Goal: Task Accomplishment & Management: Manage account settings

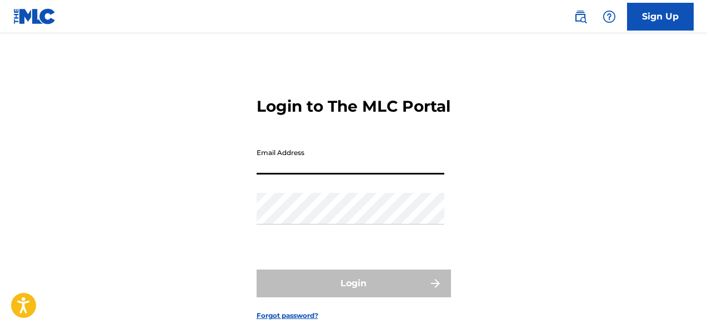
click at [364, 174] on input "Email Address" at bounding box center [351, 159] width 188 height 32
click at [348, 174] on input "Email Address" at bounding box center [351, 159] width 188 height 32
type input "[EMAIL_ADDRESS][DOMAIN_NAME]"
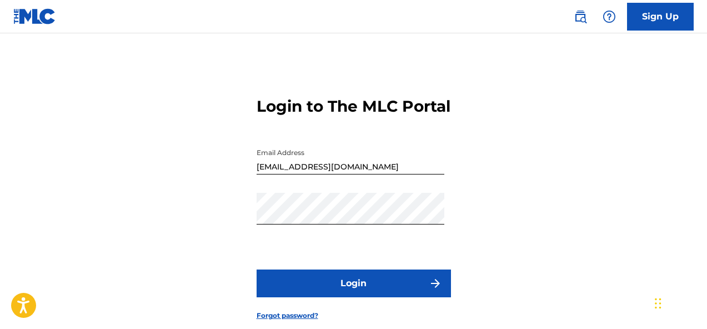
click at [368, 297] on button "Login" at bounding box center [354, 283] width 194 height 28
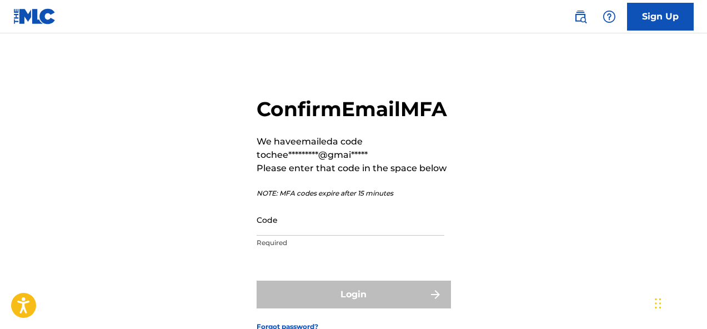
click at [432, 236] on input "Code" at bounding box center [351, 220] width 188 height 32
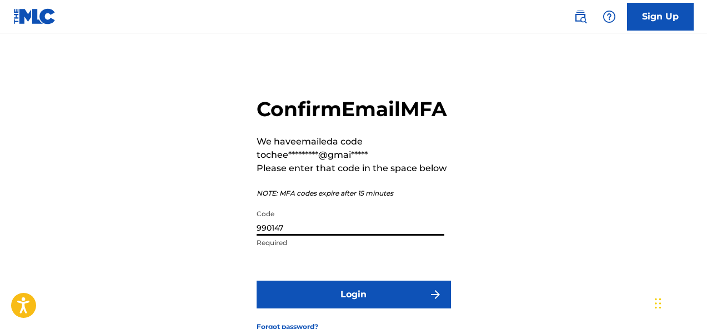
type input "990147"
click at [359, 308] on button "Login" at bounding box center [354, 294] width 194 height 28
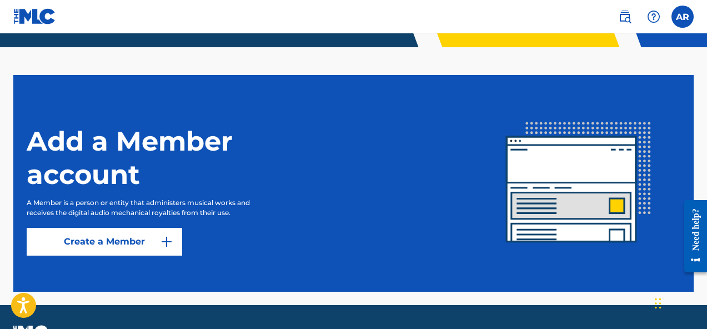
scroll to position [308, 0]
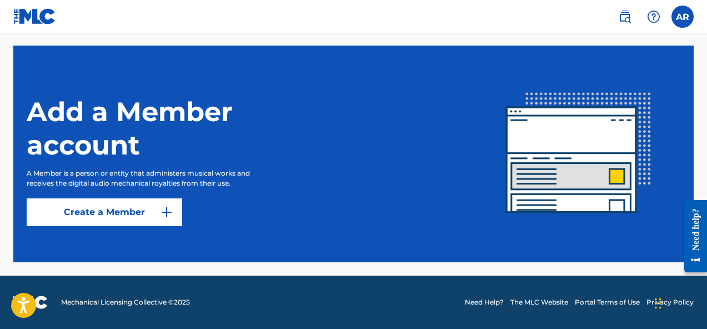
click at [679, 29] on nav "AR AR [PERSON_NAME] [EMAIL_ADDRESS][DOMAIN_NAME] Notification Preferences Profi…" at bounding box center [353, 16] width 707 height 33
click at [679, 27] on div "AR AR [PERSON_NAME] [EMAIL_ADDRESS][DOMAIN_NAME] Notification Preferences Profi…" at bounding box center [650, 17] width 87 height 22
click at [684, 17] on label at bounding box center [683, 17] width 22 height 22
click at [683, 17] on input "AR [PERSON_NAME] [EMAIL_ADDRESS][DOMAIN_NAME] Notification Preferences Profile …" at bounding box center [683, 17] width 0 height 0
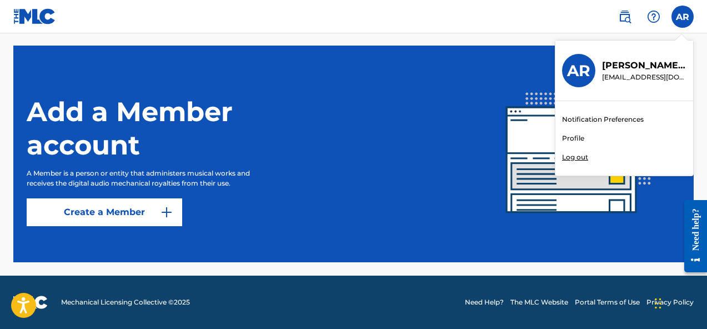
click at [576, 82] on div "AR" at bounding box center [578, 70] width 33 height 33
click at [683, 17] on input "AR [PERSON_NAME] [EMAIL_ADDRESS][DOMAIN_NAME] Notification Preferences Profile …" at bounding box center [683, 17] width 0 height 0
click at [579, 139] on link "Profile" at bounding box center [573, 138] width 22 height 10
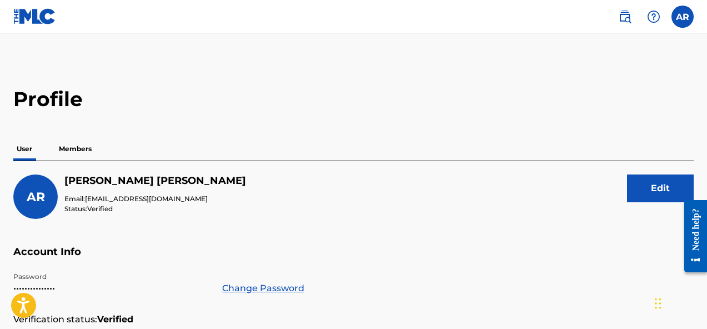
scroll to position [11, 0]
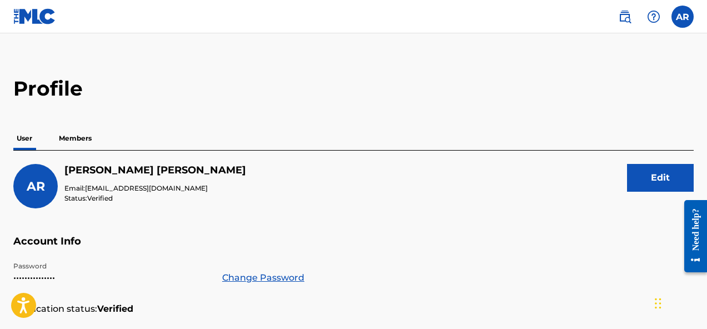
click at [83, 129] on p "Members" at bounding box center [75, 138] width 39 height 23
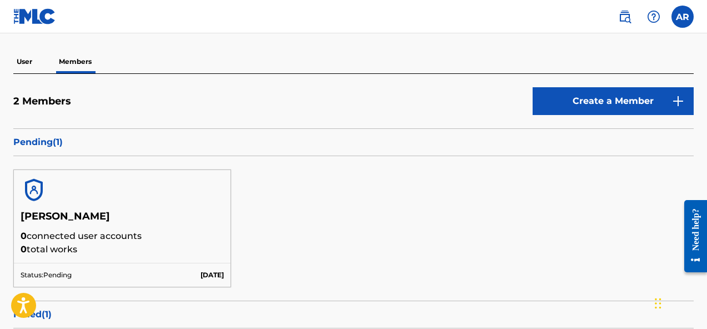
scroll to position [93, 0]
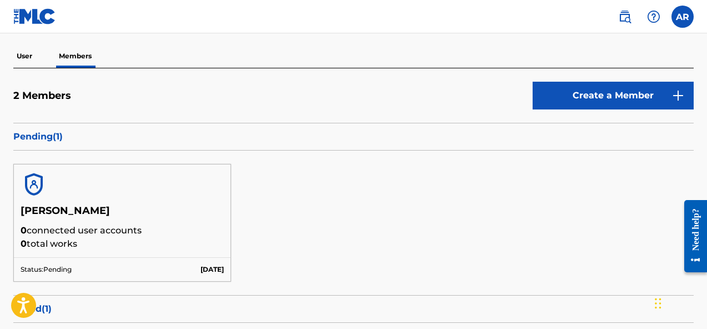
click at [136, 141] on p "Pending ( 1 )" at bounding box center [353, 136] width 680 height 13
click at [42, 140] on p "Pending ( 1 )" at bounding box center [353, 136] width 680 height 13
click at [137, 216] on h5 "[PERSON_NAME]" at bounding box center [122, 213] width 203 height 19
click at [44, 131] on p "Pending ( 1 )" at bounding box center [353, 136] width 680 height 13
click at [94, 82] on div "2 Members Create a Member" at bounding box center [353, 102] width 680 height 41
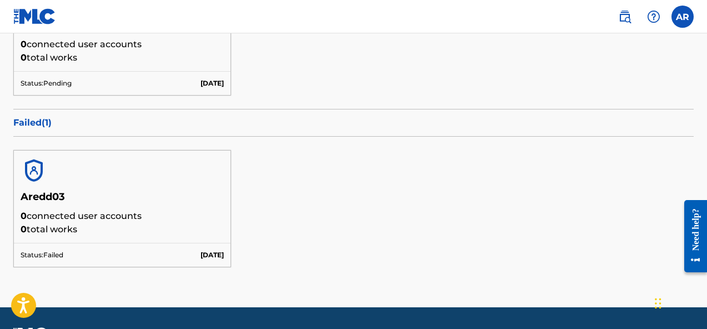
scroll to position [282, 0]
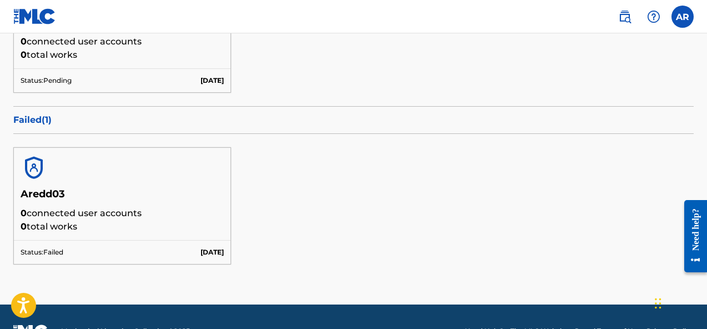
click at [159, 243] on div "Status: Failed [DATE]" at bounding box center [122, 252] width 217 height 24
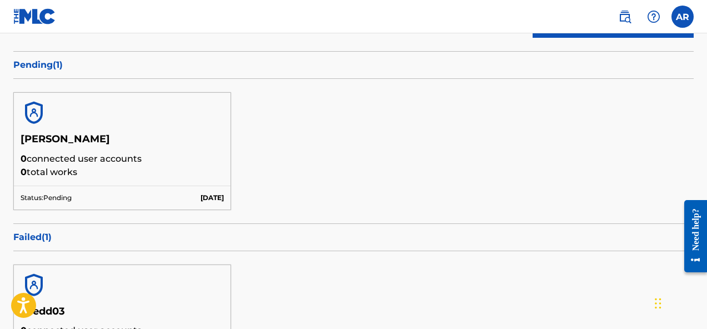
scroll to position [159, 0]
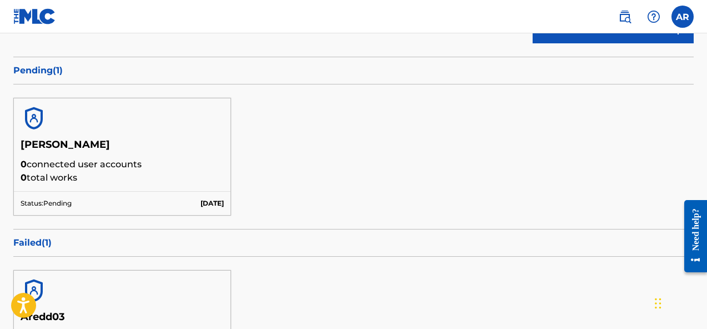
click at [217, 196] on div "Status: Pending [DATE]" at bounding box center [122, 203] width 217 height 24
